Goal: Task Accomplishment & Management: Complete application form

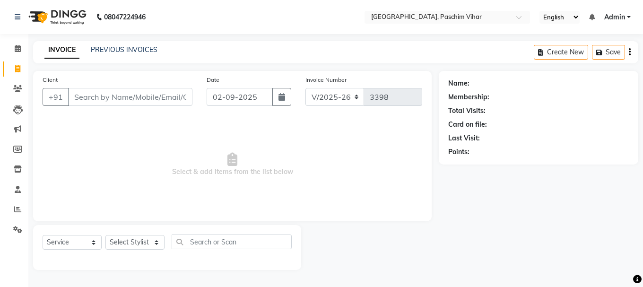
select select "223"
select select "service"
click at [178, 100] on input "Client" at bounding box center [130, 97] width 124 height 18
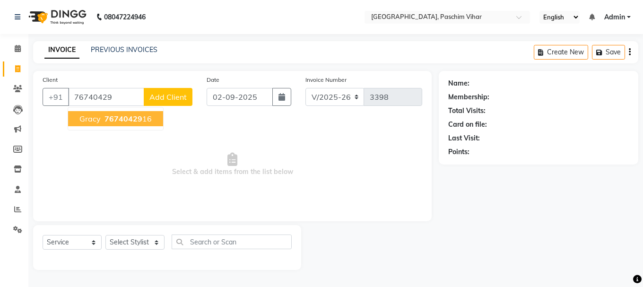
click at [140, 121] on ngb-highlight "76740429 16" at bounding box center [127, 118] width 49 height 9
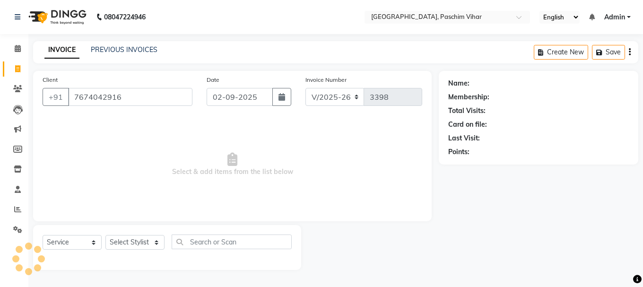
type input "7674042916"
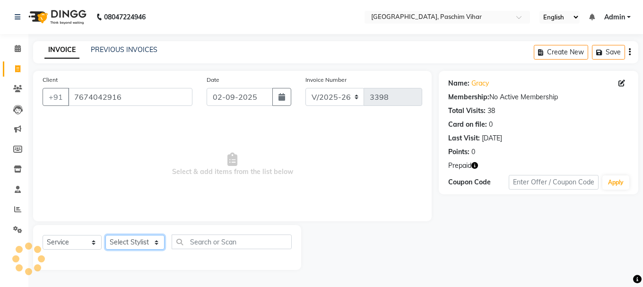
click at [142, 239] on select "Select Stylist Akash Anu Arun Gaurav [PERSON_NAME] [PERSON_NAME] [PERSON_NAME] …" at bounding box center [134, 242] width 59 height 15
select select "59702"
click at [105, 235] on select "Select Stylist Akash Anu Arun Gaurav [PERSON_NAME] [PERSON_NAME] [PERSON_NAME] …" at bounding box center [134, 242] width 59 height 15
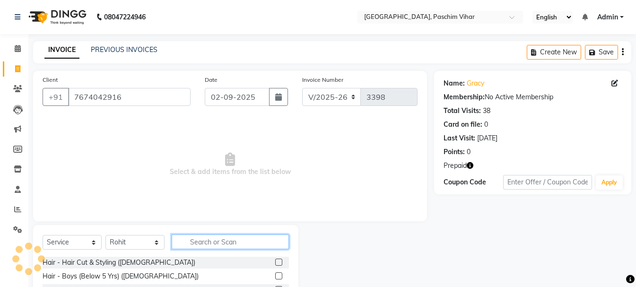
click at [213, 239] on input "text" at bounding box center [230, 241] width 117 height 15
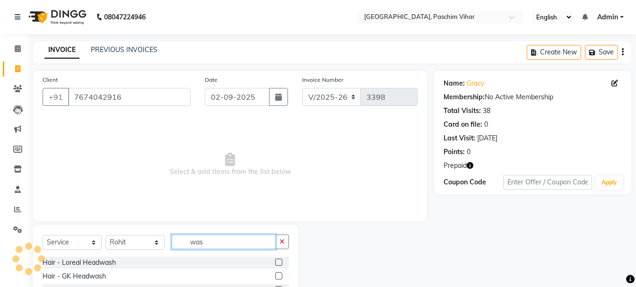
type input "was"
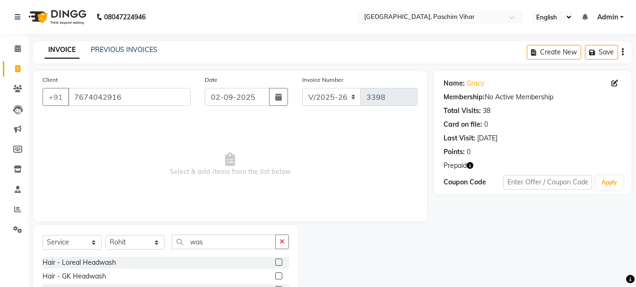
click at [277, 263] on label at bounding box center [278, 262] width 7 height 7
click at [277, 263] on input "checkbox" at bounding box center [278, 263] width 6 height 6
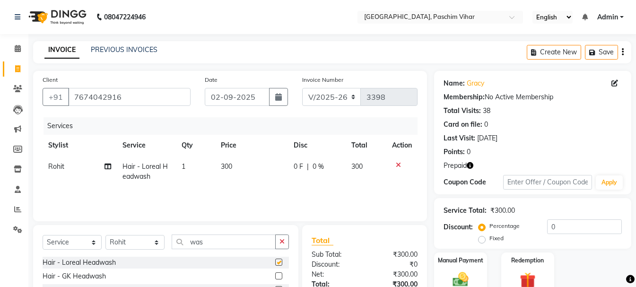
checkbox input "false"
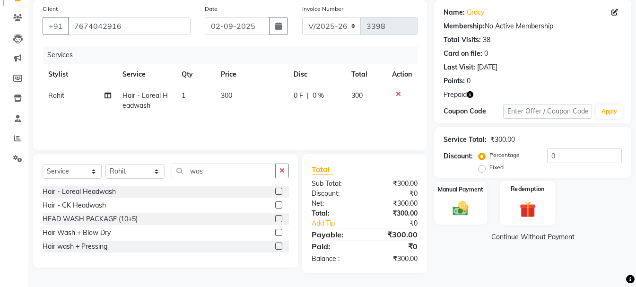
scroll to position [71, 0]
click at [521, 201] on img at bounding box center [527, 209] width 26 height 20
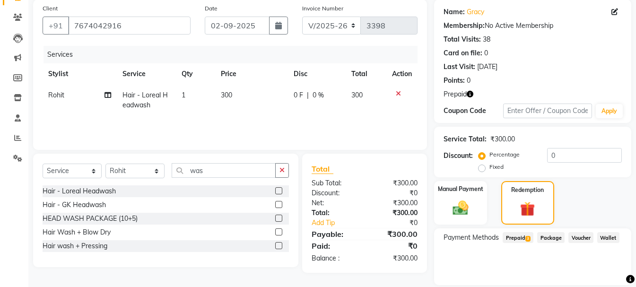
click at [514, 234] on span "Prepaid 3" at bounding box center [518, 237] width 31 height 11
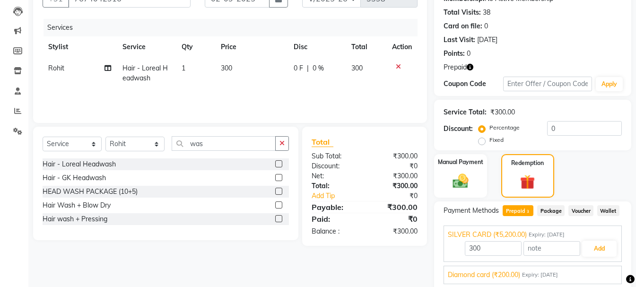
scroll to position [155, 0]
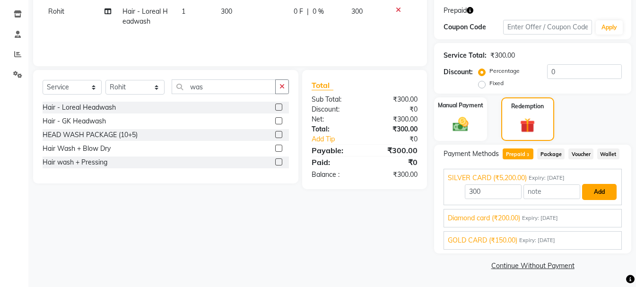
click at [599, 189] on button "Add" at bounding box center [599, 192] width 35 height 16
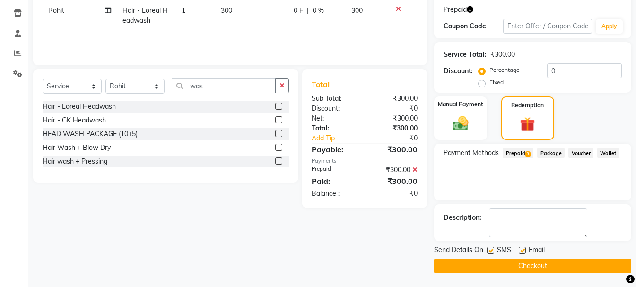
scroll to position [156, 0]
click at [560, 264] on button "Checkout" at bounding box center [532, 265] width 197 height 15
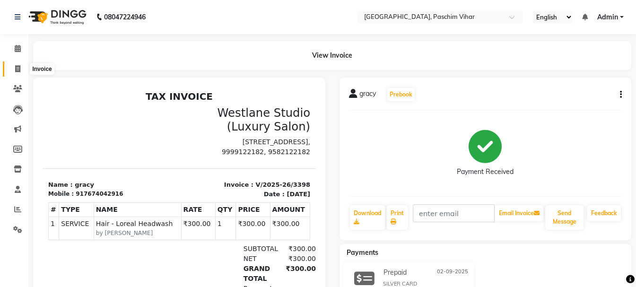
click at [15, 69] on icon at bounding box center [17, 68] width 5 height 7
select select "service"
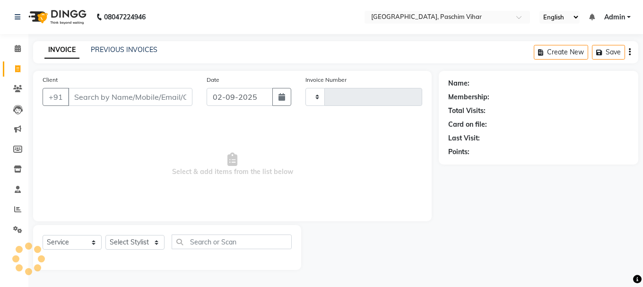
type input "3399"
select select "223"
click at [121, 95] on input "Client" at bounding box center [130, 97] width 124 height 18
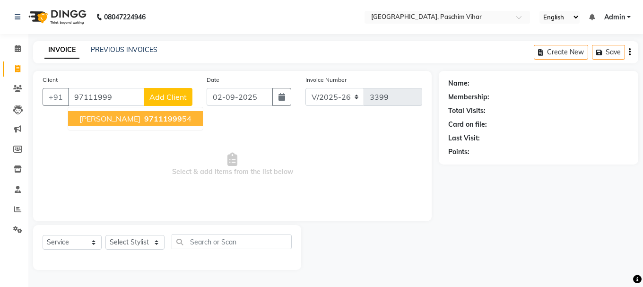
click at [144, 123] on span "97111999" at bounding box center [163, 118] width 38 height 9
type input "9711199954"
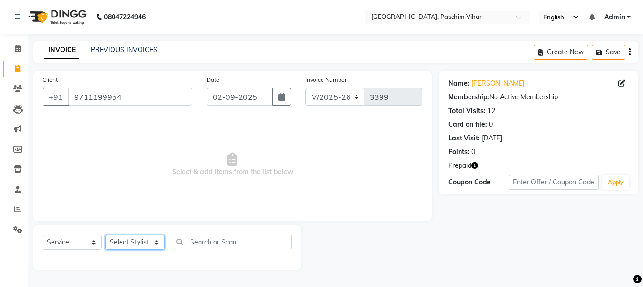
click at [137, 239] on select "Select Stylist Akash Anu Arun Gaurav [PERSON_NAME] [PERSON_NAME] [PERSON_NAME] …" at bounding box center [134, 242] width 59 height 15
select select "15077"
click at [105, 235] on select "Select Stylist Akash Anu Arun Gaurav [PERSON_NAME] [PERSON_NAME] [PERSON_NAME] …" at bounding box center [134, 242] width 59 height 15
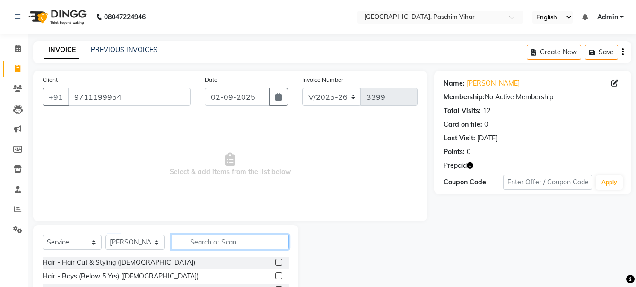
click at [213, 238] on input "text" at bounding box center [230, 241] width 117 height 15
click at [211, 241] on input "text" at bounding box center [230, 241] width 117 height 15
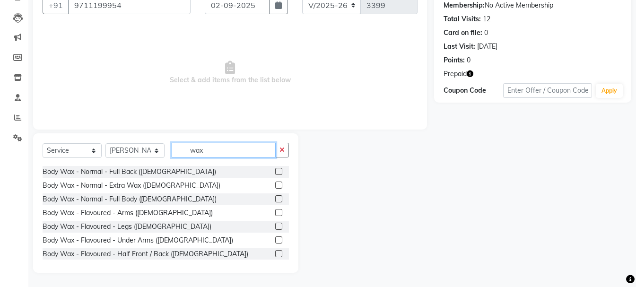
scroll to position [95, 0]
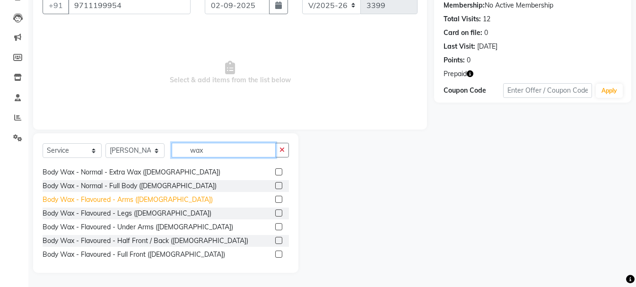
type input "wax"
click at [137, 200] on div "Body Wax - Flavoured - Arms ([DEMOGRAPHIC_DATA])" at bounding box center [128, 200] width 170 height 10
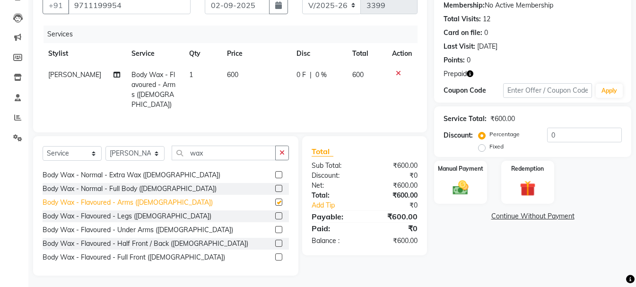
checkbox input "false"
click at [282, 149] on icon "button" at bounding box center [281, 152] width 5 height 7
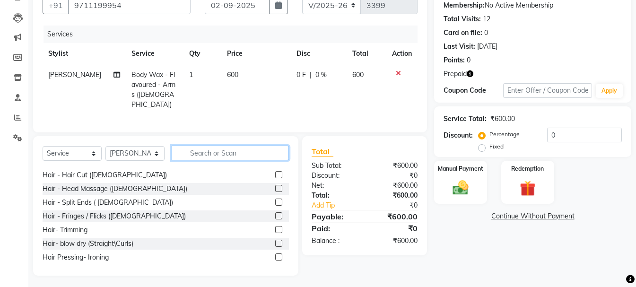
click at [222, 149] on input "text" at bounding box center [230, 153] width 117 height 15
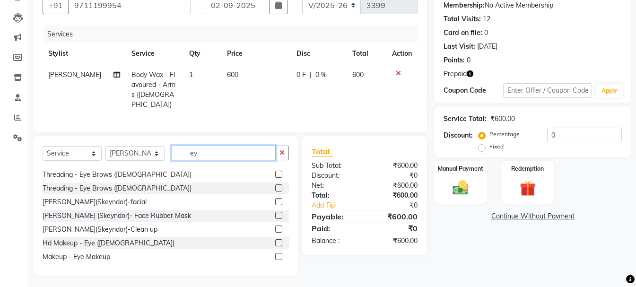
scroll to position [0, 0]
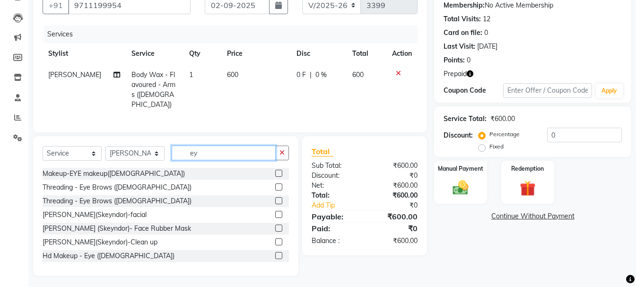
type input "ey"
click at [275, 183] on label at bounding box center [278, 186] width 7 height 7
click at [275, 184] on input "checkbox" at bounding box center [278, 187] width 6 height 6
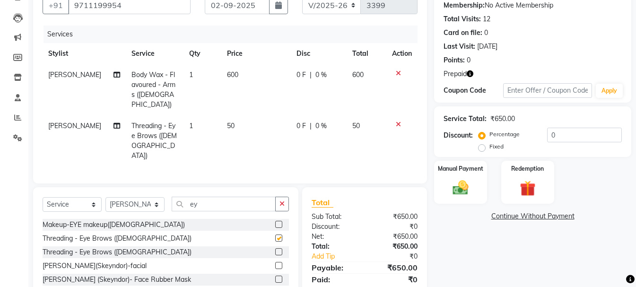
checkbox input "false"
click at [531, 181] on img at bounding box center [527, 188] width 26 height 20
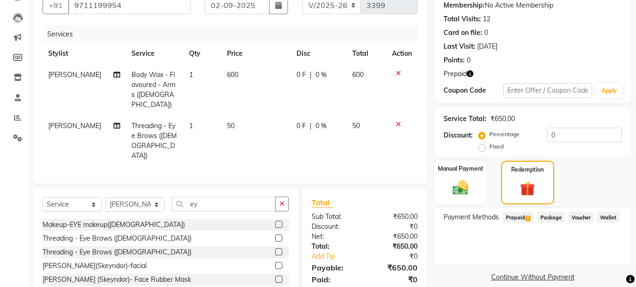
drag, startPoint x: 522, startPoint y: 218, endPoint x: 531, endPoint y: 228, distance: 13.1
click at [523, 219] on span "Prepaid 1" at bounding box center [518, 217] width 31 height 11
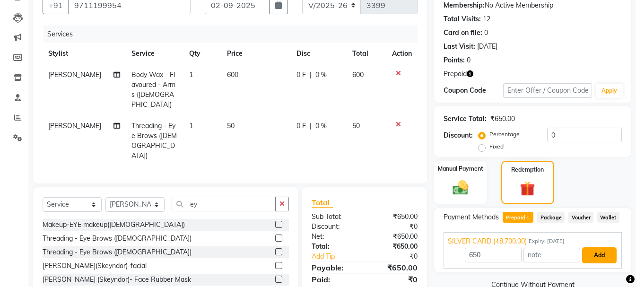
click at [596, 251] on button "Add" at bounding box center [599, 255] width 35 height 16
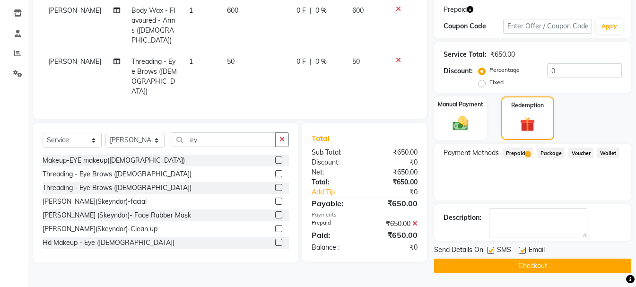
scroll to position [156, 0]
click at [569, 265] on button "Checkout" at bounding box center [532, 265] width 197 height 15
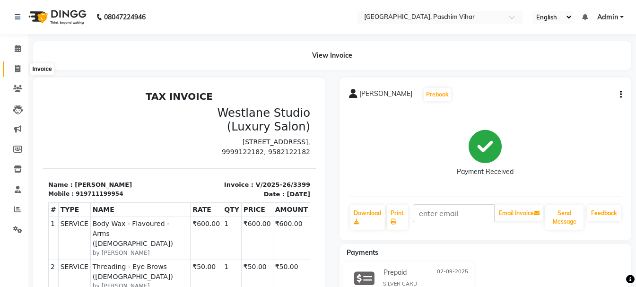
click at [20, 71] on icon at bounding box center [17, 68] width 5 height 7
select select "service"
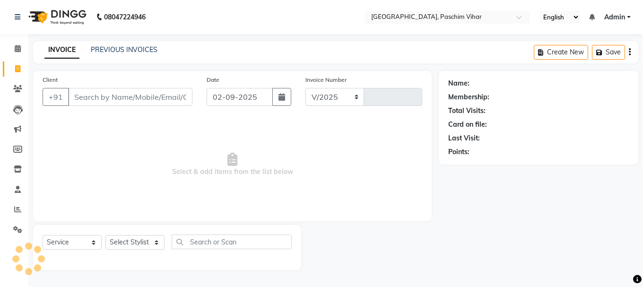
select select "223"
type input "3400"
click at [22, 91] on span at bounding box center [17, 89] width 17 height 11
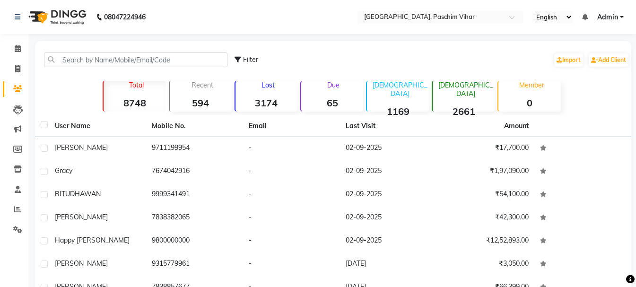
click at [318, 97] on strong "65" at bounding box center [332, 103] width 62 height 12
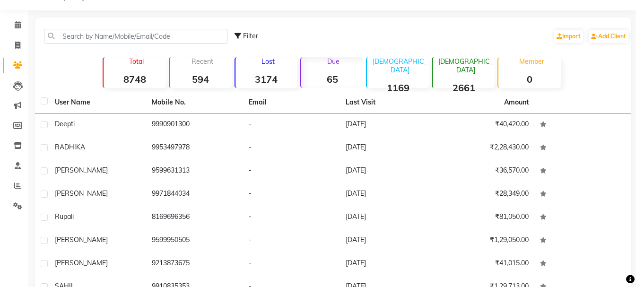
scroll to position [47, 0]
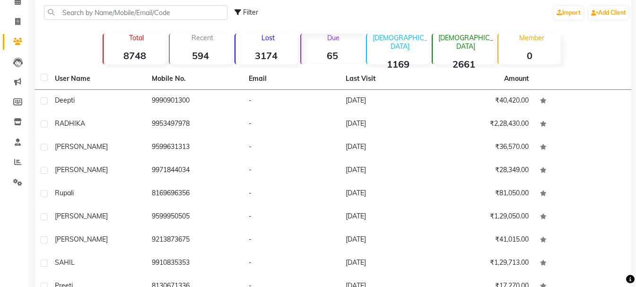
click at [344, 58] on strong "65" at bounding box center [332, 56] width 62 height 12
click at [337, 54] on strong "65" at bounding box center [332, 56] width 62 height 12
click at [320, 34] on p "Due" at bounding box center [333, 38] width 60 height 9
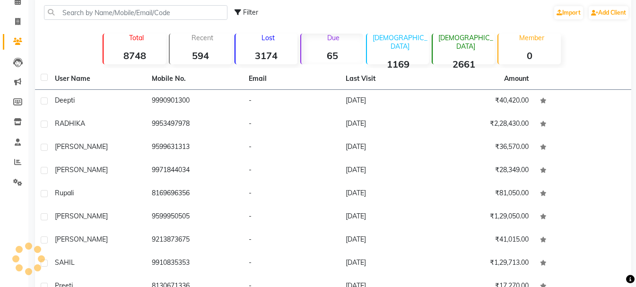
click at [320, 34] on p "Due" at bounding box center [333, 38] width 60 height 9
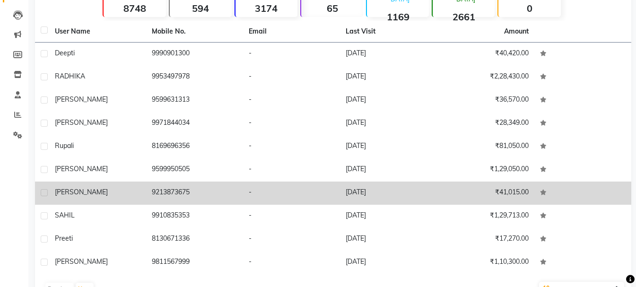
scroll to position [122, 0]
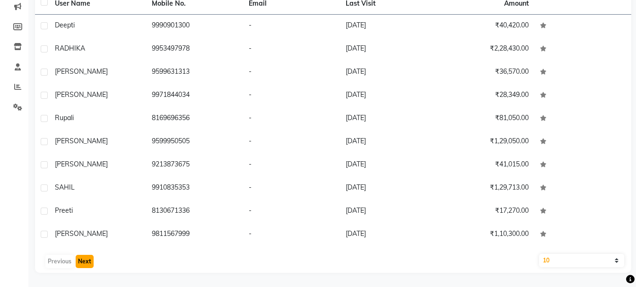
click at [90, 265] on button "Next" at bounding box center [85, 261] width 18 height 13
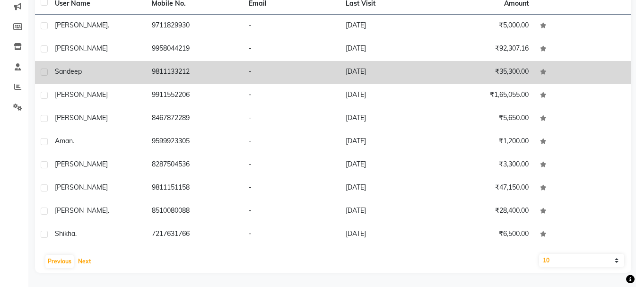
click at [76, 255] on button "Next" at bounding box center [85, 261] width 18 height 13
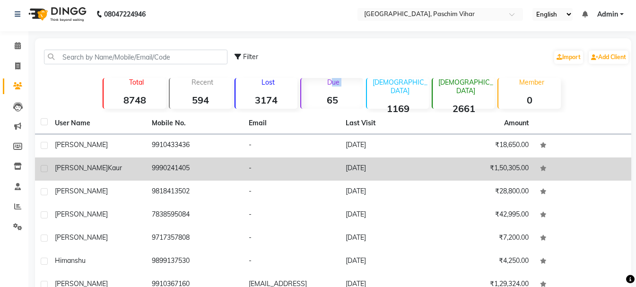
scroll to position [0, 0]
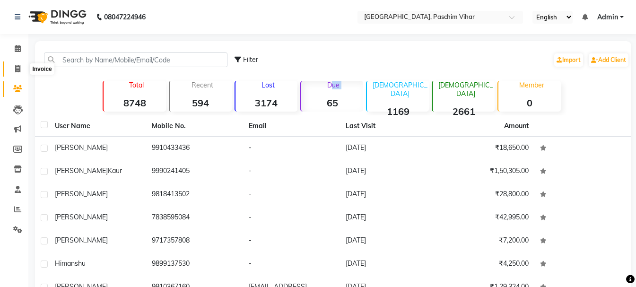
click at [13, 69] on span at bounding box center [17, 69] width 17 height 11
select select "service"
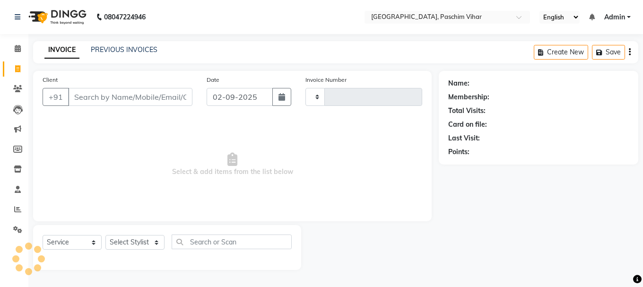
type input "3400"
select select "223"
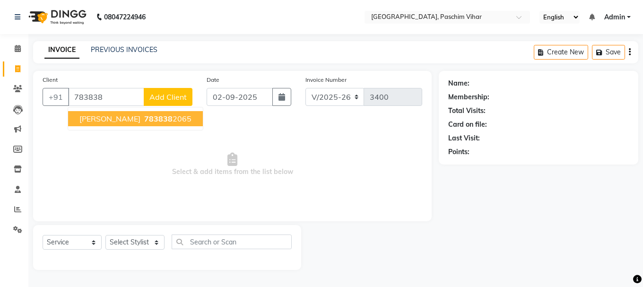
click at [144, 119] on span "783838" at bounding box center [158, 118] width 28 height 9
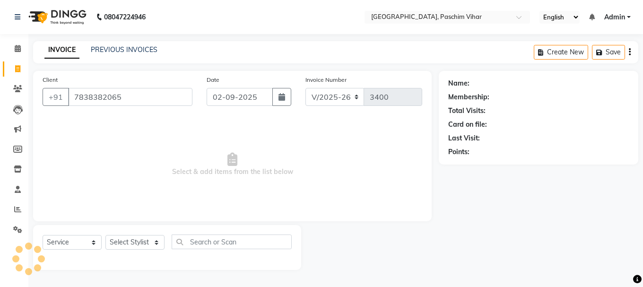
type input "7838382065"
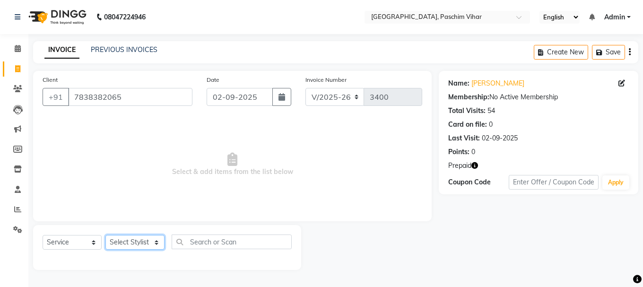
click at [131, 240] on select "Select Stylist Akash Anu Arun Gaurav [PERSON_NAME] [PERSON_NAME] [PERSON_NAME] …" at bounding box center [134, 242] width 59 height 15
select select "8527"
click at [105, 235] on select "Select Stylist Akash Anu Arun Gaurav [PERSON_NAME] [PERSON_NAME] [PERSON_NAME] …" at bounding box center [134, 242] width 59 height 15
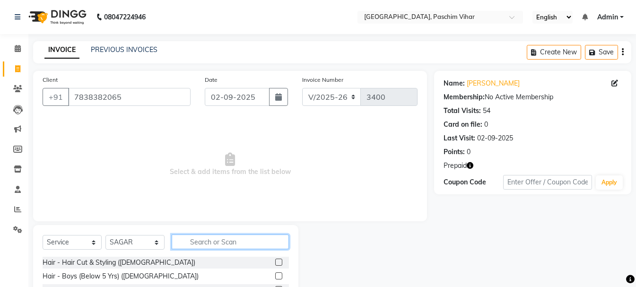
click at [227, 244] on input "text" at bounding box center [230, 241] width 117 height 15
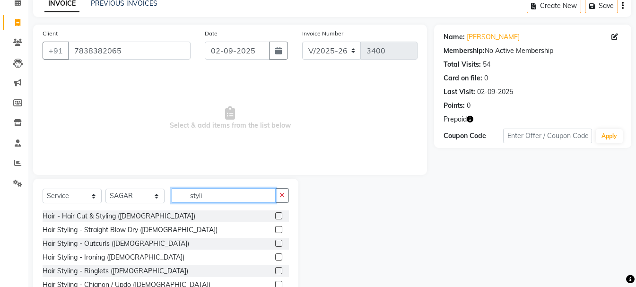
scroll to position [92, 0]
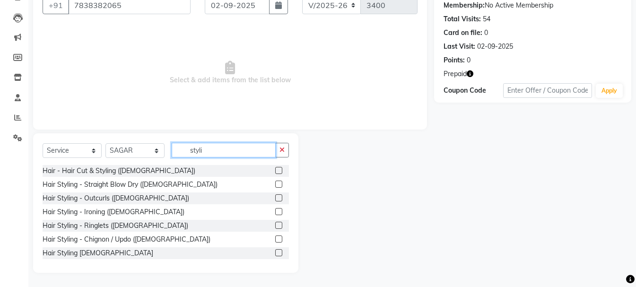
type input "styli"
click at [275, 252] on label at bounding box center [278, 252] width 7 height 7
click at [275, 252] on input "checkbox" at bounding box center [278, 253] width 6 height 6
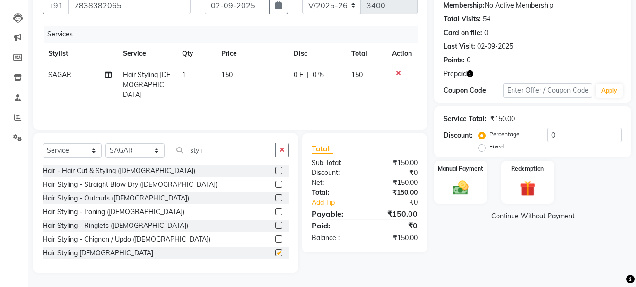
checkbox input "false"
click at [192, 149] on input "styli" at bounding box center [224, 150] width 104 height 15
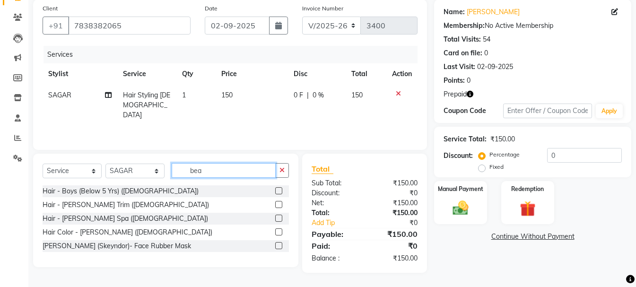
scroll to position [71, 0]
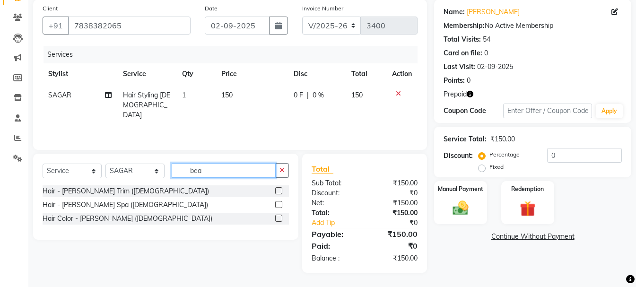
type input "bea"
click at [277, 189] on label at bounding box center [278, 190] width 7 height 7
click at [277, 189] on input "checkbox" at bounding box center [278, 191] width 6 height 6
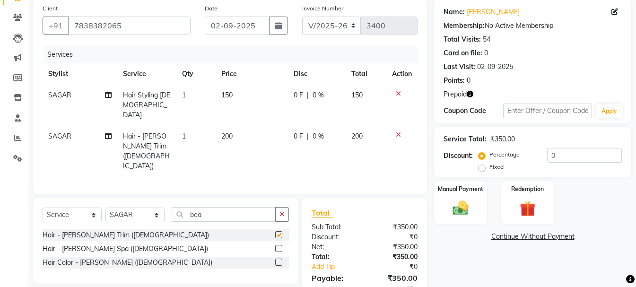
checkbox input "false"
drag, startPoint x: 530, startPoint y: 195, endPoint x: 538, endPoint y: 222, distance: 28.1
click at [530, 195] on div "Redemption" at bounding box center [527, 202] width 55 height 45
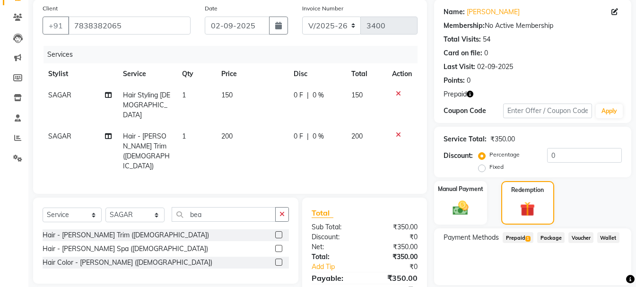
click at [516, 238] on span "Prepaid 1" at bounding box center [518, 237] width 31 height 11
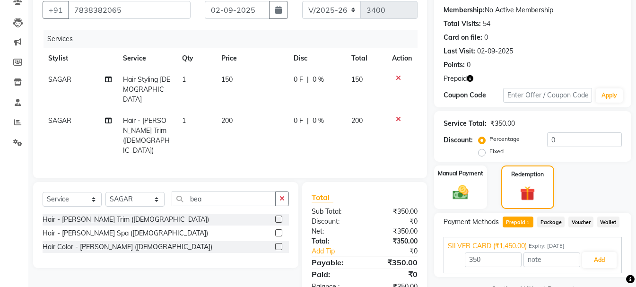
scroll to position [111, 0]
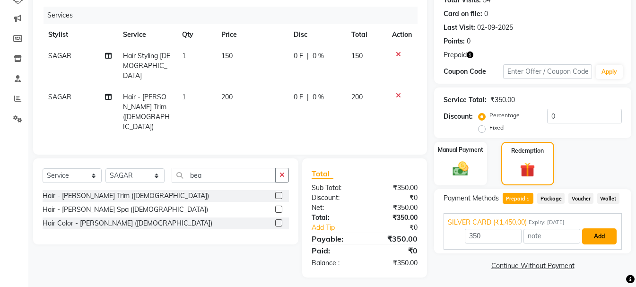
click at [605, 240] on button "Add" at bounding box center [599, 236] width 35 height 16
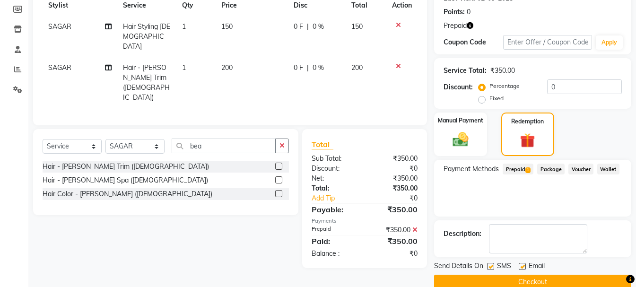
scroll to position [156, 0]
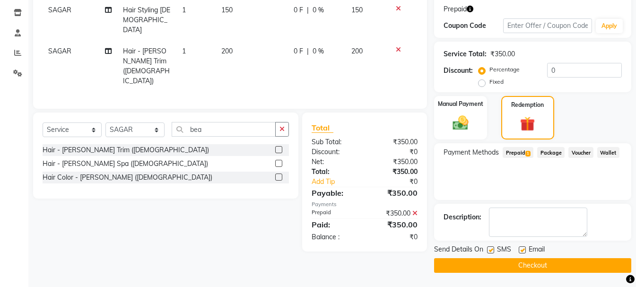
click at [536, 262] on button "Checkout" at bounding box center [532, 265] width 197 height 15
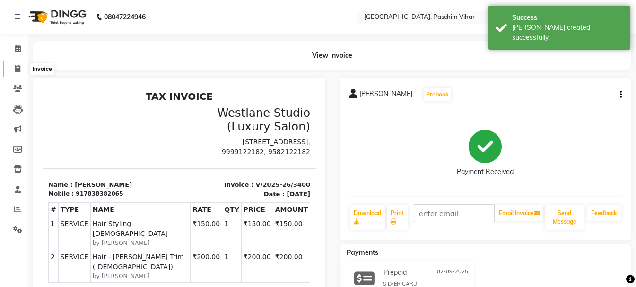
click at [16, 71] on icon at bounding box center [17, 68] width 5 height 7
select select "service"
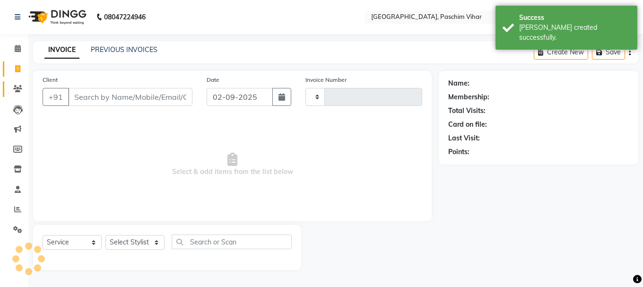
type input "3401"
select select "223"
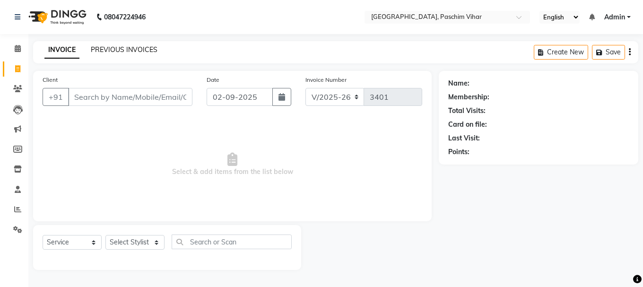
click at [111, 49] on link "PREVIOUS INVOICES" at bounding box center [124, 49] width 67 height 9
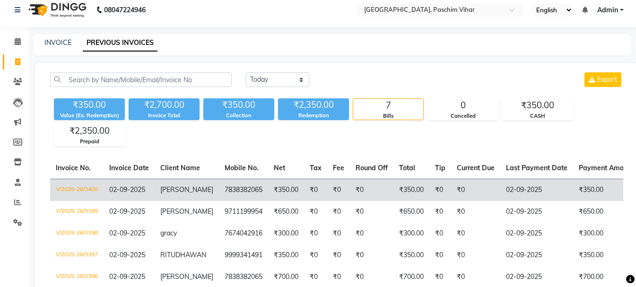
scroll to position [95, 0]
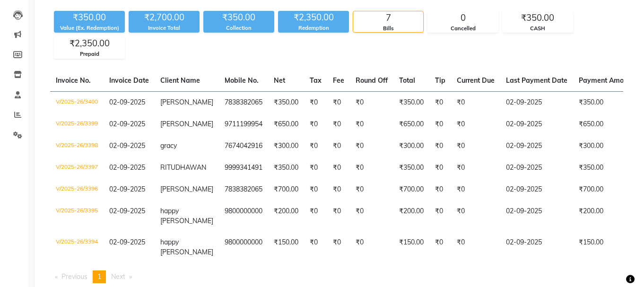
click at [574, 46] on div "₹350.00 Value (Ex. Redemption) ₹2,700.00 Invoice Total ₹350.00 Collection ₹2,35…" at bounding box center [336, 33] width 573 height 52
click at [203, 275] on ul "Previous page 1 / 1 You're on page 1 Next page" at bounding box center [336, 276] width 573 height 13
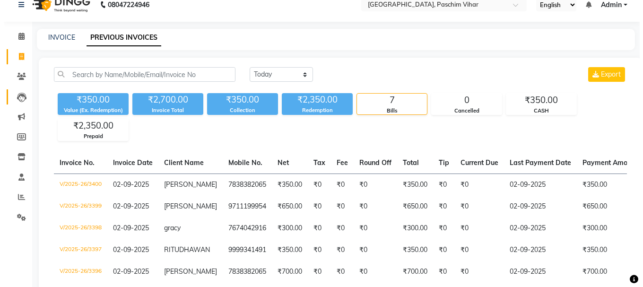
scroll to position [0, 0]
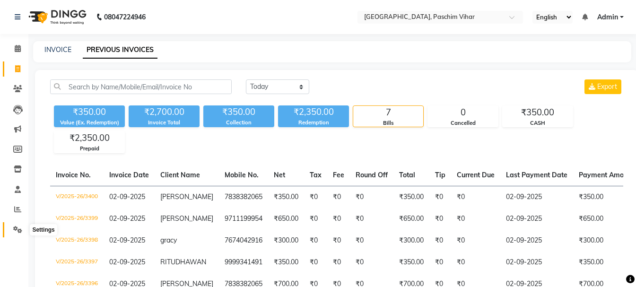
click at [14, 229] on icon at bounding box center [17, 229] width 9 height 7
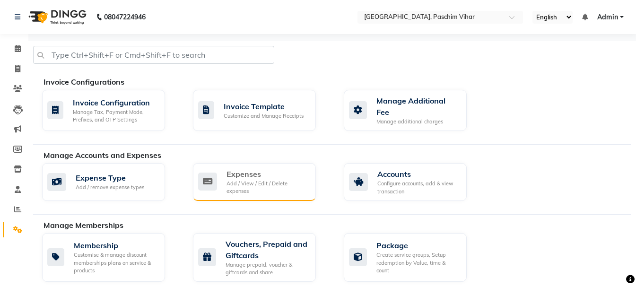
click at [256, 182] on div "Add / View / Edit / Delete expenses" at bounding box center [267, 188] width 82 height 16
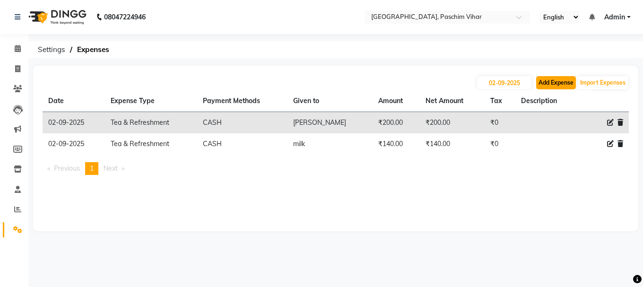
click at [558, 85] on button "Add Expense" at bounding box center [556, 82] width 40 height 13
select select "1"
select select "2523"
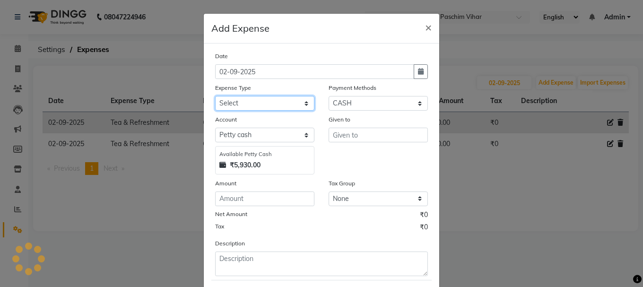
drag, startPoint x: 273, startPoint y: 102, endPoint x: 293, endPoint y: 183, distance: 83.6
click at [273, 102] on select "Select Advance Salary Bank charges Cash transfer to bank Cash transfer to hub C…" at bounding box center [264, 103] width 99 height 15
select select "112"
click at [215, 96] on select "Select Advance Salary Bank charges Cash transfer to bank Cash transfer to hub C…" at bounding box center [264, 103] width 99 height 15
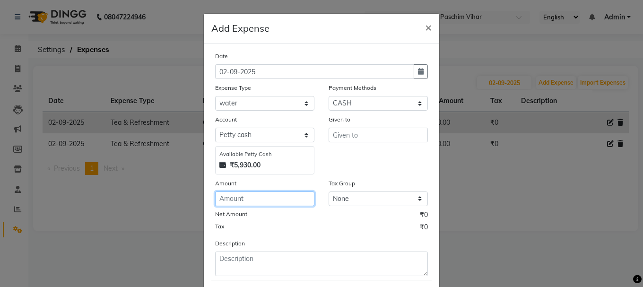
click at [285, 198] on input "number" at bounding box center [264, 198] width 99 height 15
type input "1100"
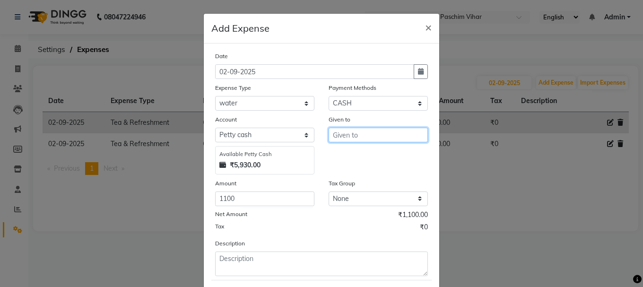
click at [365, 130] on input "text" at bounding box center [378, 135] width 99 height 15
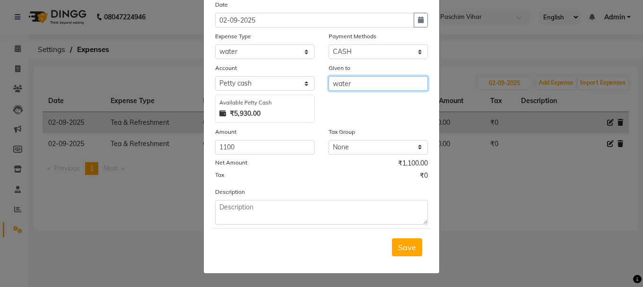
type input "water"
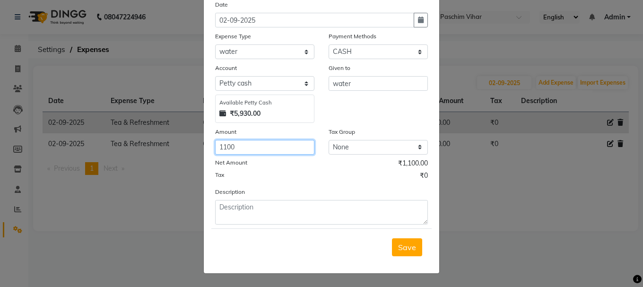
click at [239, 146] on input "1100" at bounding box center [264, 147] width 99 height 15
type input "1"
type input "880"
click at [402, 246] on span "Save" at bounding box center [407, 247] width 18 height 9
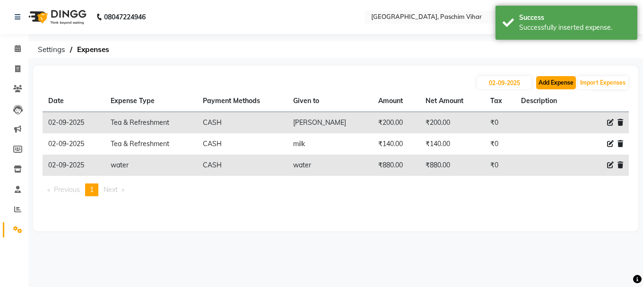
click at [548, 87] on button "Add Expense" at bounding box center [556, 82] width 40 height 13
select select "1"
select select "2523"
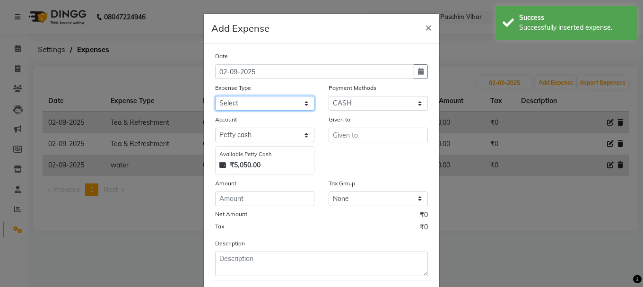
click at [254, 103] on select "Select Advance Salary Bank charges Cash transfer to bank Cash transfer to hub C…" at bounding box center [264, 103] width 99 height 15
select select "93"
click at [215, 96] on select "Select Advance Salary Bank charges Cash transfer to bank Cash transfer to hub C…" at bounding box center [264, 103] width 99 height 15
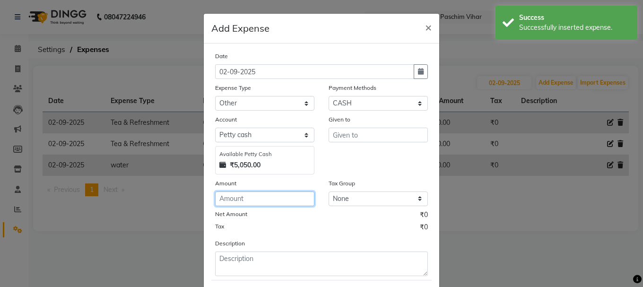
click at [272, 198] on input "number" at bounding box center [264, 198] width 99 height 15
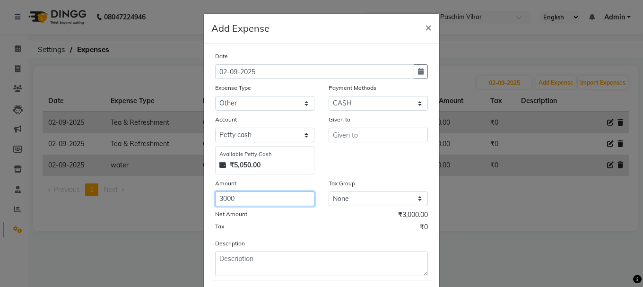
type input "3000"
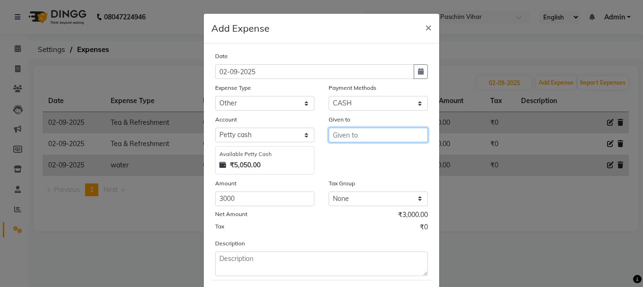
click at [376, 131] on input "text" at bounding box center [378, 135] width 99 height 15
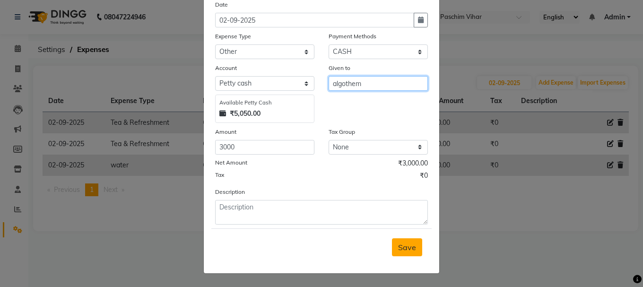
type input "algothem"
click at [405, 244] on span "Save" at bounding box center [407, 247] width 18 height 9
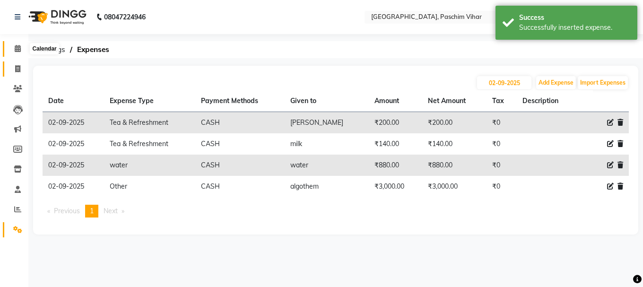
drag, startPoint x: 19, startPoint y: 48, endPoint x: 22, endPoint y: 66, distance: 18.1
click at [20, 47] on icon at bounding box center [18, 48] width 6 height 7
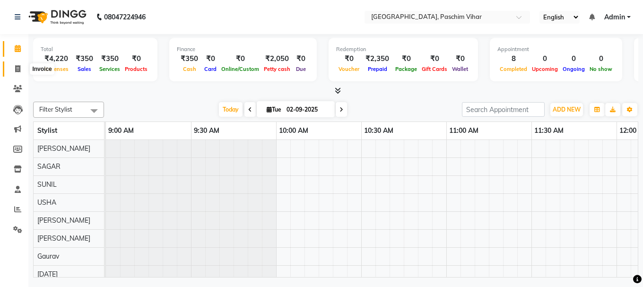
click at [19, 69] on icon at bounding box center [17, 68] width 5 height 7
select select "service"
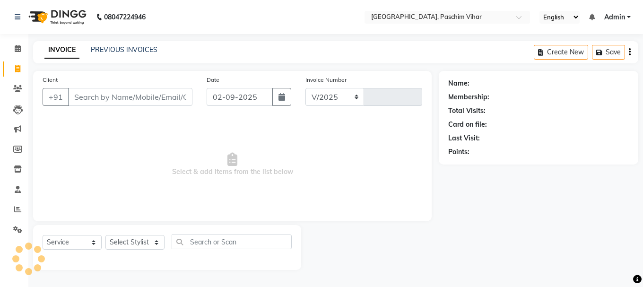
select select "223"
type input "3401"
click at [110, 49] on link "PREVIOUS INVOICES" at bounding box center [124, 49] width 67 height 9
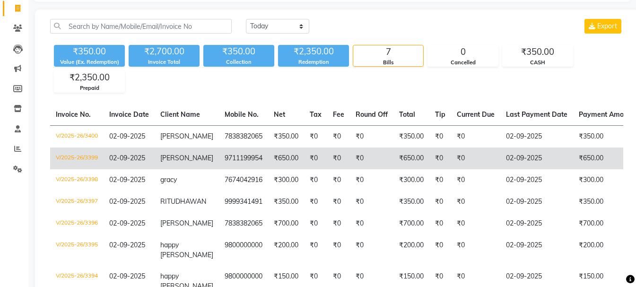
scroll to position [25, 0]
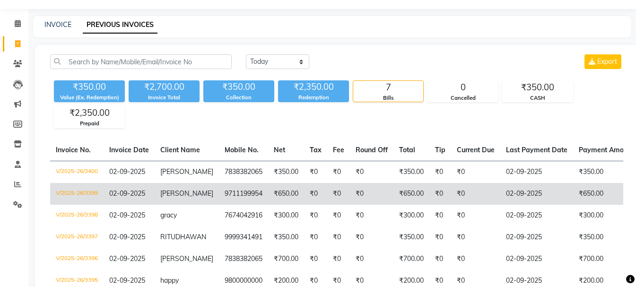
click at [278, 191] on td "₹650.00" at bounding box center [286, 194] width 36 height 22
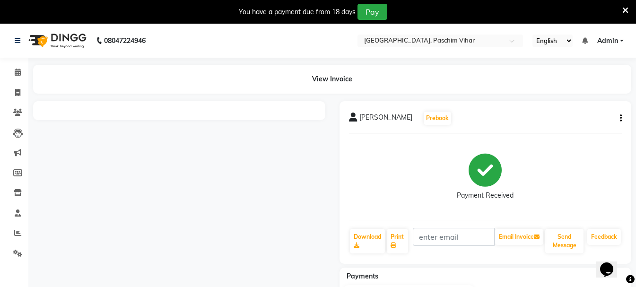
click at [621, 118] on icon "button" at bounding box center [621, 118] width 2 height 0
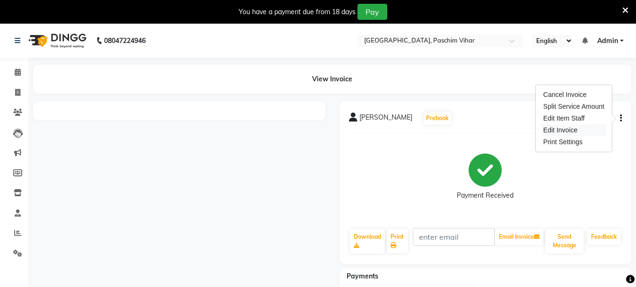
click at [560, 130] on div "Edit Invoice" at bounding box center [573, 130] width 65 height 12
select select "service"
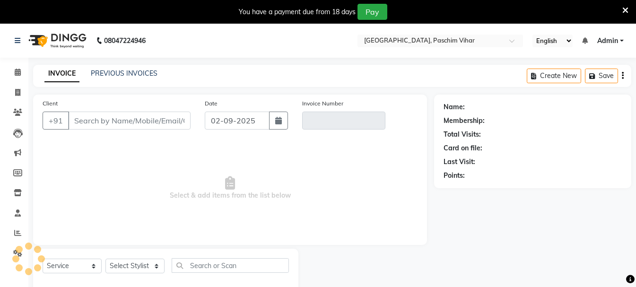
scroll to position [24, 0]
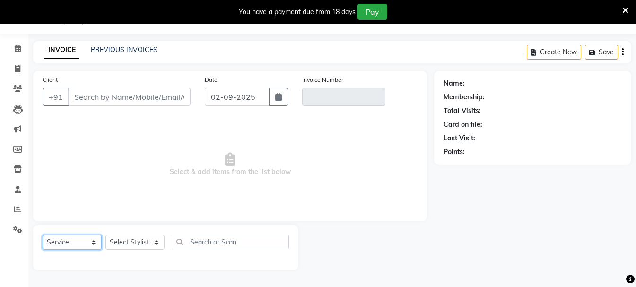
click at [74, 242] on select "Select Service Product Membership Package Voucher Prepaid Gift Card" at bounding box center [72, 242] width 59 height 15
type input "9711199954"
type input "V/2025-26/3399"
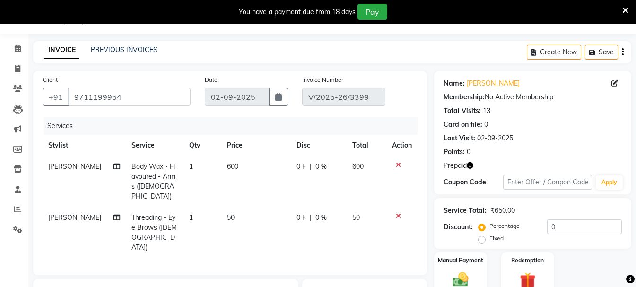
select select "service"
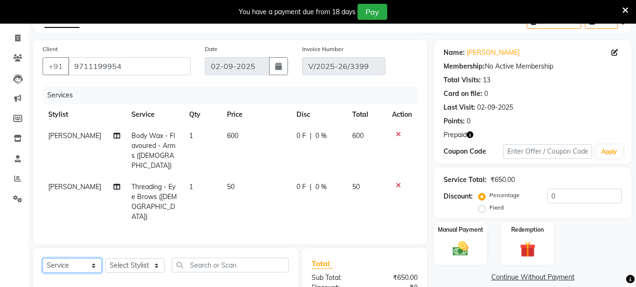
scroll to position [71, 0]
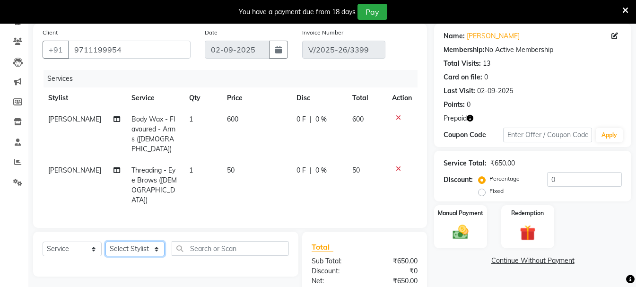
click at [149, 242] on select "Select Stylist Akash Anu Arun Gaurav [PERSON_NAME] [PERSON_NAME] [PERSON_NAME] …" at bounding box center [134, 249] width 59 height 15
select select "8527"
click at [105, 242] on select "Select Stylist Akash Anu Arun Gaurav [PERSON_NAME] [PERSON_NAME] [PERSON_NAME] …" at bounding box center [134, 249] width 59 height 15
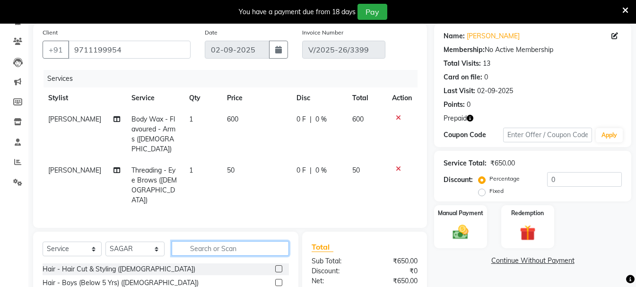
click at [215, 241] on input "text" at bounding box center [230, 248] width 117 height 15
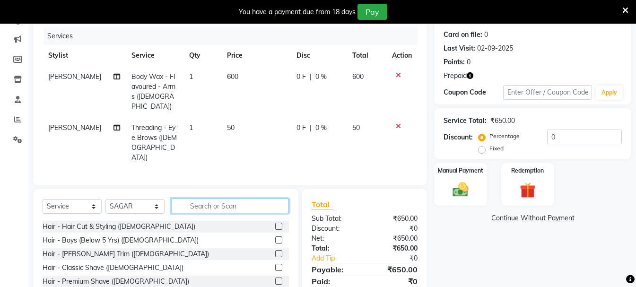
scroll to position [156, 0]
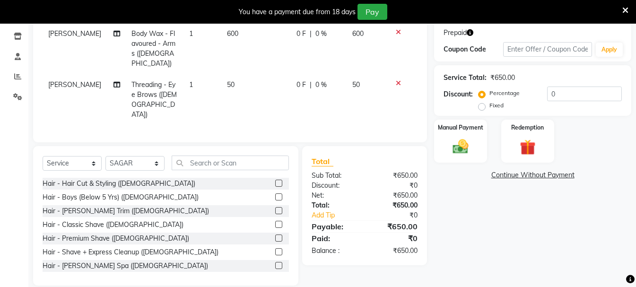
click at [275, 180] on label at bounding box center [278, 183] width 7 height 7
click at [275, 181] on input "checkbox" at bounding box center [278, 184] width 6 height 6
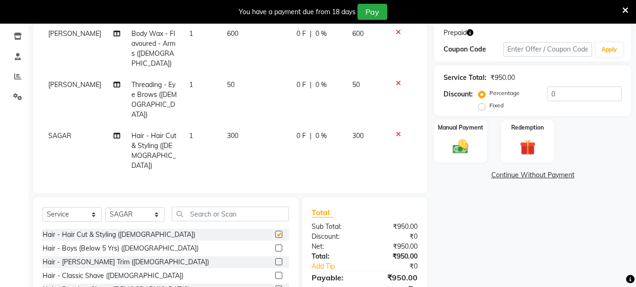
checkbox input "false"
click at [275, 258] on label at bounding box center [278, 261] width 7 height 7
click at [275, 259] on input "checkbox" at bounding box center [278, 262] width 6 height 6
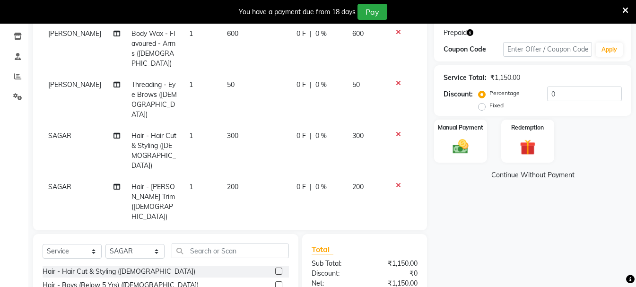
checkbox input "false"
click at [531, 157] on img at bounding box center [527, 147] width 26 height 20
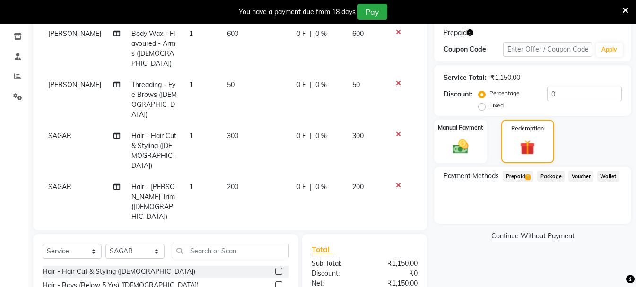
click at [523, 178] on span "Prepaid 1" at bounding box center [518, 176] width 31 height 11
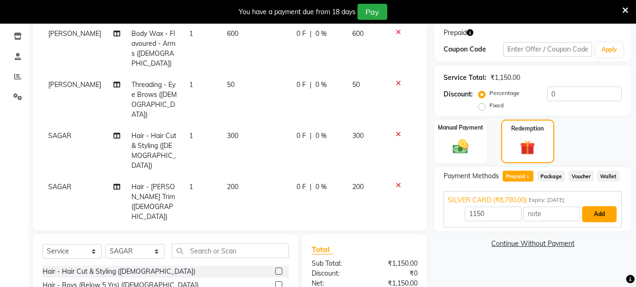
click at [590, 218] on button "Add" at bounding box center [599, 214] width 35 height 16
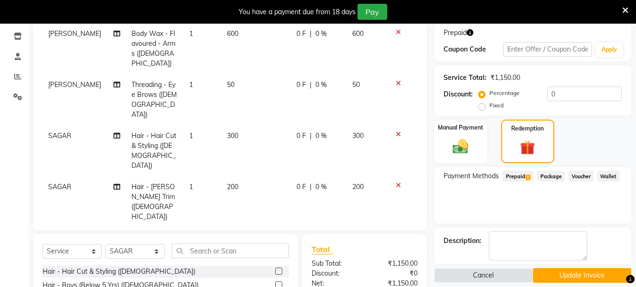
scroll to position [204, 0]
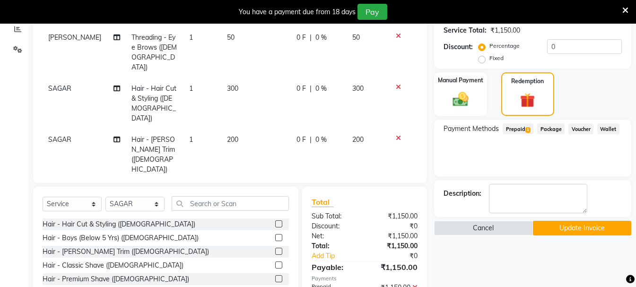
click at [580, 228] on button "Update Invoice" at bounding box center [582, 228] width 98 height 15
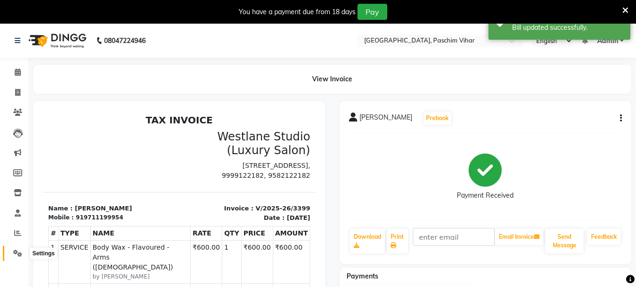
click at [17, 254] on icon at bounding box center [17, 253] width 9 height 7
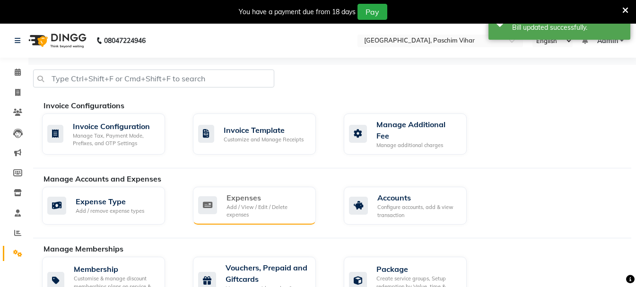
click at [242, 202] on div "Expenses" at bounding box center [267, 197] width 82 height 11
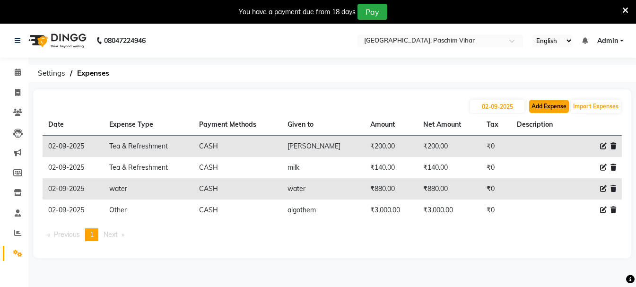
click at [540, 110] on button "Add Expense" at bounding box center [549, 106] width 40 height 13
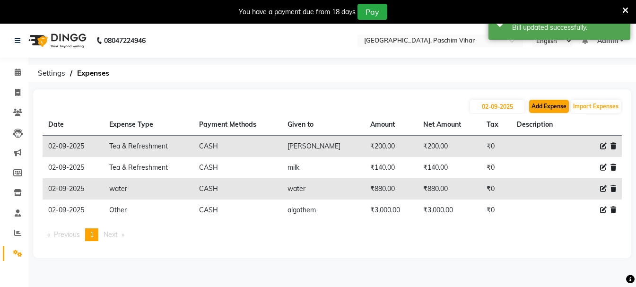
select select "1"
select select "2523"
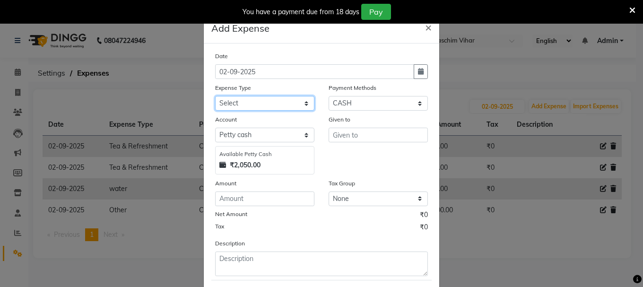
click at [256, 104] on select "Select Advance Salary Bank charges Cash transfer to bank Cash transfer to hub C…" at bounding box center [264, 103] width 99 height 15
select select "6414"
click at [215, 96] on select "Select Advance Salary Bank charges Cash transfer to bank Cash transfer to hub C…" at bounding box center [264, 103] width 99 height 15
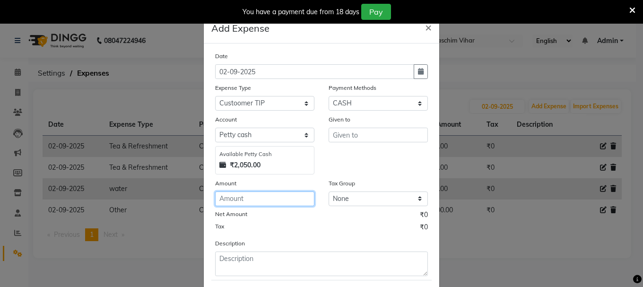
click at [272, 195] on input "number" at bounding box center [264, 198] width 99 height 15
type input "50"
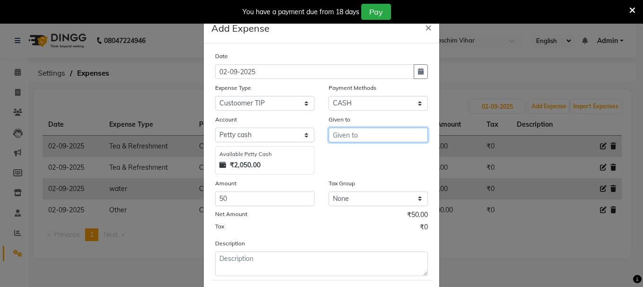
click at [353, 137] on input "text" at bounding box center [378, 135] width 99 height 15
click at [351, 153] on span "SAGAR" at bounding box center [353, 154] width 27 height 9
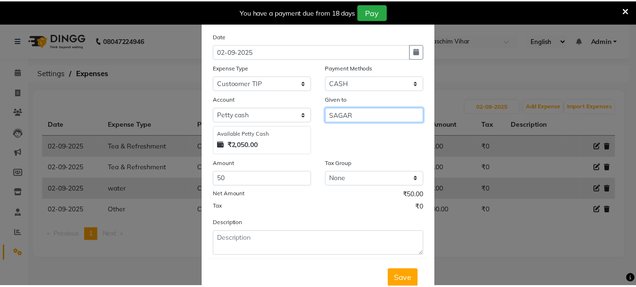
scroll to position [52, 0]
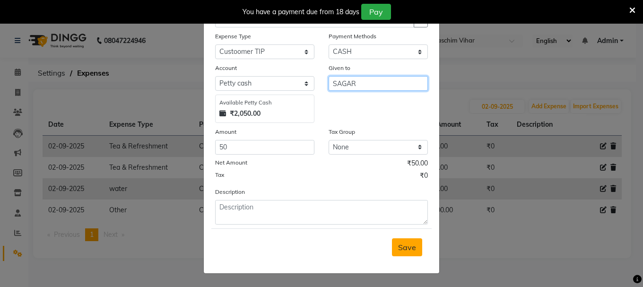
type input "SAGAR"
click at [411, 244] on span "Save" at bounding box center [407, 247] width 18 height 9
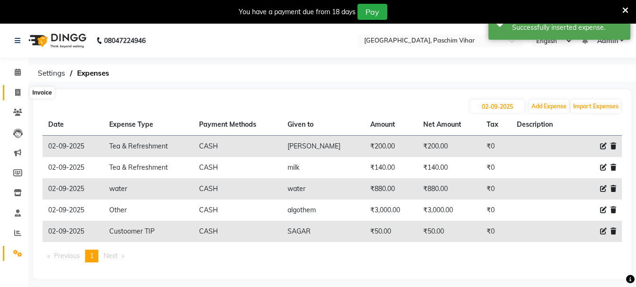
click at [17, 90] on icon at bounding box center [17, 92] width 5 height 7
select select "service"
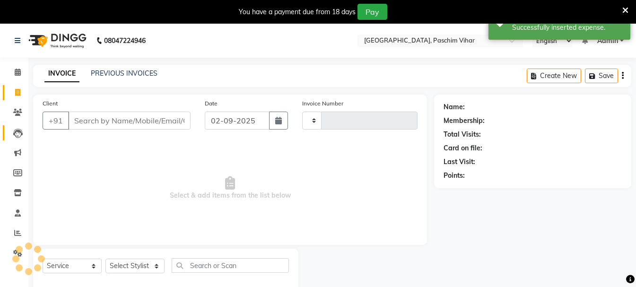
scroll to position [24, 0]
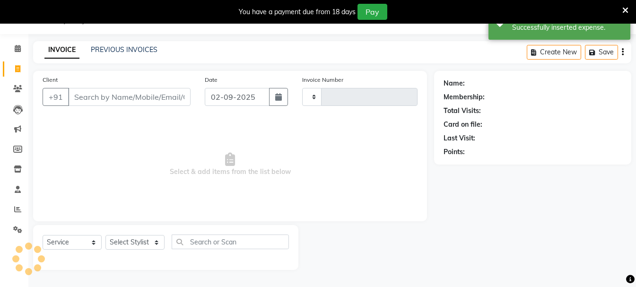
type input "3401"
click at [125, 55] on div "INVOICE PREVIOUS INVOICES" at bounding box center [101, 50] width 136 height 11
select select "223"
click at [125, 51] on link "PREVIOUS INVOICES" at bounding box center [124, 49] width 67 height 9
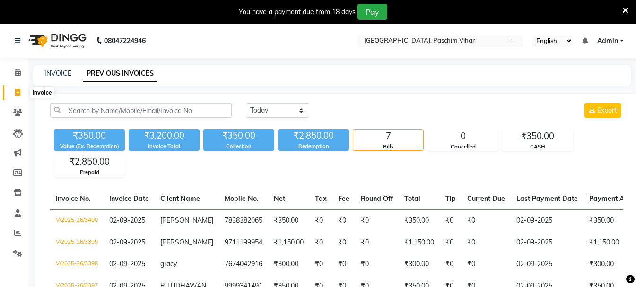
click at [15, 91] on icon at bounding box center [17, 92] width 5 height 7
select select "service"
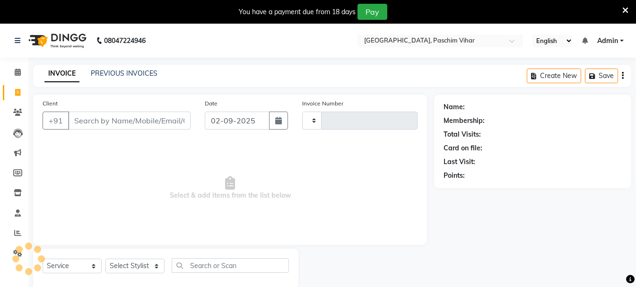
scroll to position [24, 0]
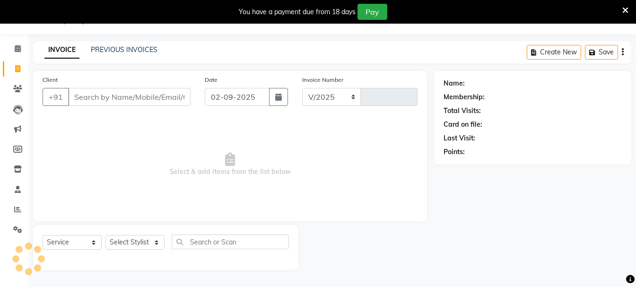
select select "223"
type input "3401"
click at [19, 64] on span at bounding box center [17, 69] width 17 height 11
click at [15, 68] on icon at bounding box center [17, 68] width 5 height 7
select select "service"
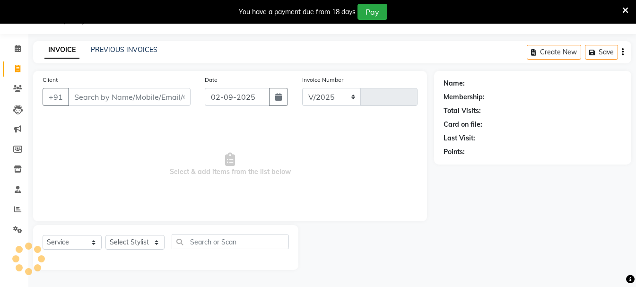
select select "223"
type input "3401"
click at [107, 46] on link "PREVIOUS INVOICES" at bounding box center [124, 49] width 67 height 9
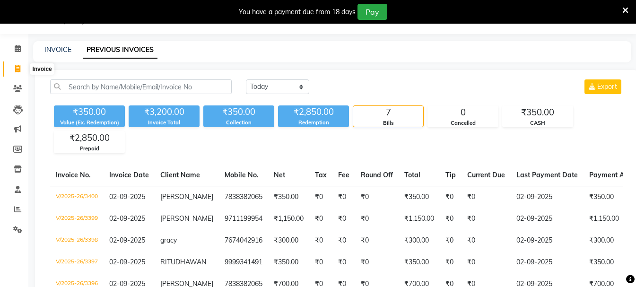
click at [19, 69] on icon at bounding box center [17, 68] width 5 height 7
select select "service"
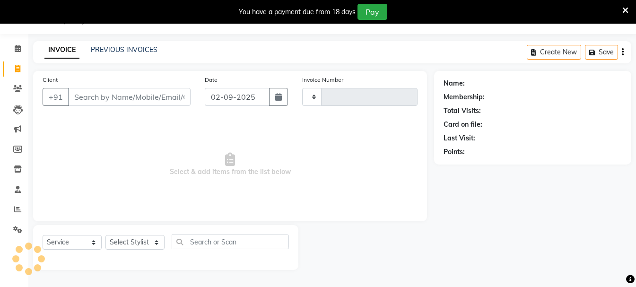
type input "3401"
select select "223"
click at [116, 97] on input "Client" at bounding box center [129, 97] width 122 height 18
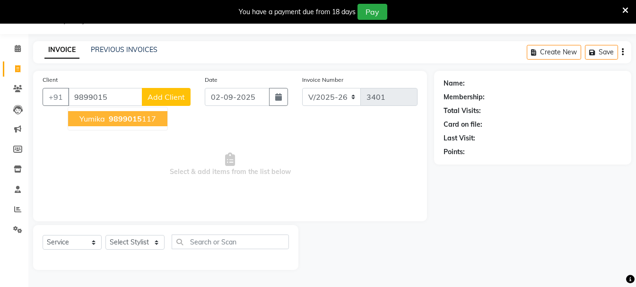
click at [127, 115] on span "9899015" at bounding box center [125, 118] width 33 height 9
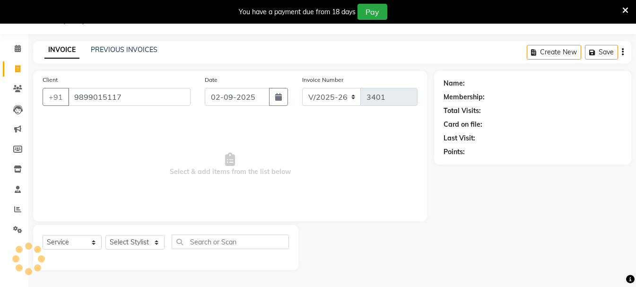
type input "9899015117"
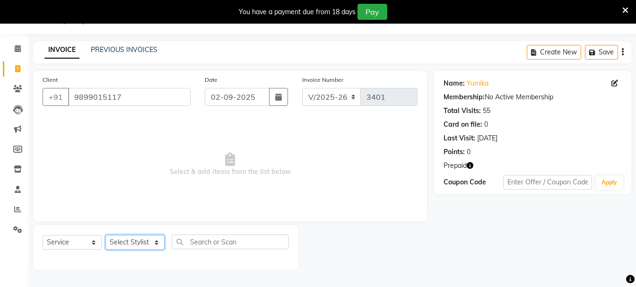
drag, startPoint x: 136, startPoint y: 242, endPoint x: 135, endPoint y: 235, distance: 6.8
click at [136, 243] on select "Select Stylist Akash Anu Arun Gaurav [PERSON_NAME] [PERSON_NAME] [PERSON_NAME] …" at bounding box center [134, 242] width 59 height 15
select select "25198"
click at [105, 235] on select "Select Stylist Akash Anu Arun Gaurav [PERSON_NAME] [PERSON_NAME] [PERSON_NAME] …" at bounding box center [134, 242] width 59 height 15
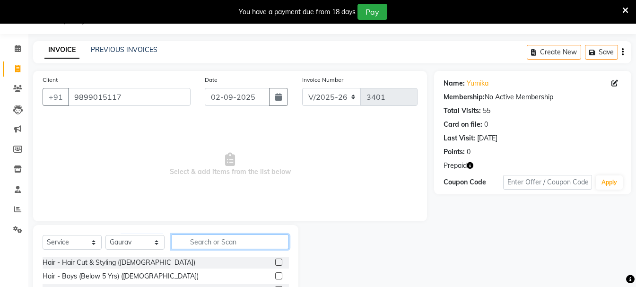
click at [223, 243] on input "text" at bounding box center [230, 241] width 117 height 15
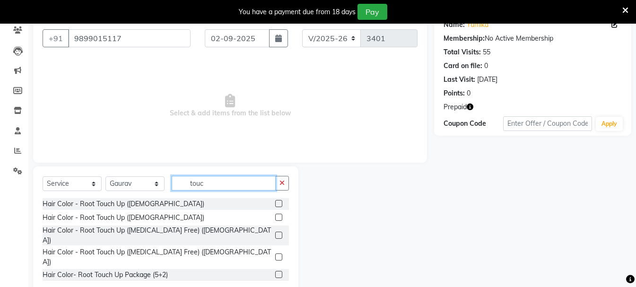
scroll to position [89, 0]
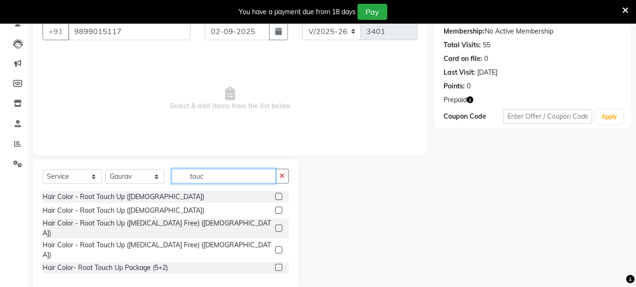
type input "touc"
click at [278, 225] on label at bounding box center [278, 228] width 7 height 7
click at [278, 225] on input "checkbox" at bounding box center [278, 228] width 6 height 6
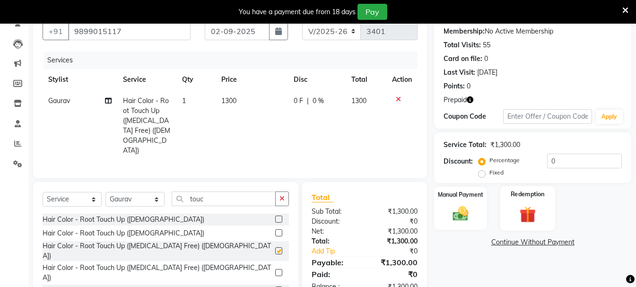
checkbox input "false"
click at [522, 197] on label "Redemption" at bounding box center [528, 194] width 34 height 9
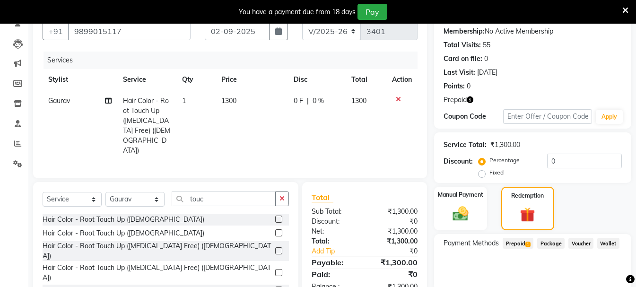
click at [513, 245] on span "Prepaid 1" at bounding box center [518, 243] width 31 height 11
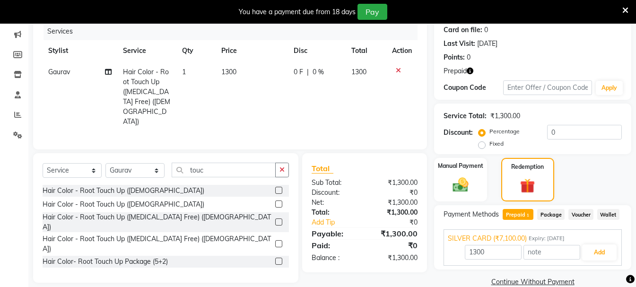
scroll to position [134, 0]
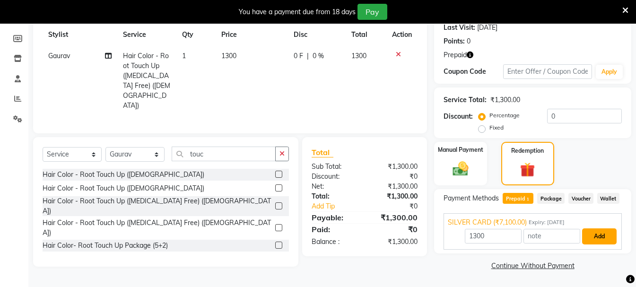
click at [597, 239] on button "Add" at bounding box center [599, 236] width 35 height 16
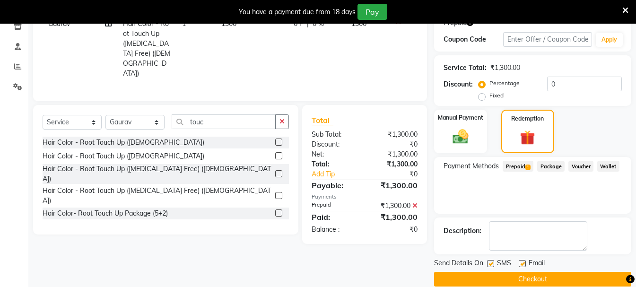
scroll to position [180, 0]
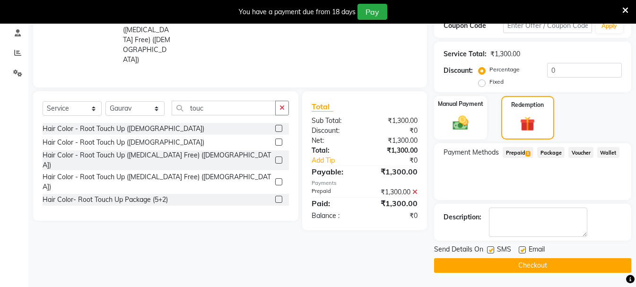
click at [583, 265] on button "Checkout" at bounding box center [532, 265] width 197 height 15
